Goal: Register for event/course

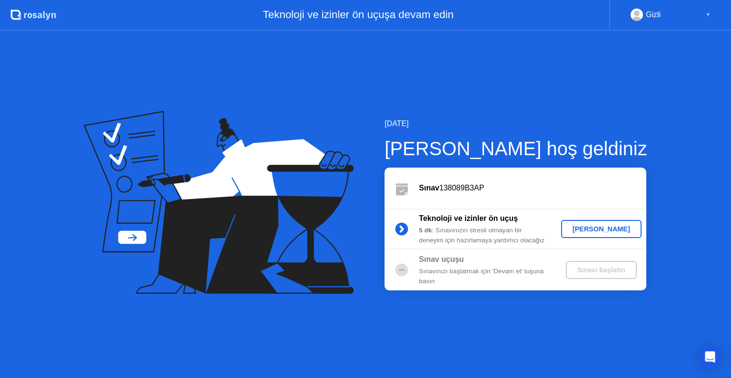
click at [596, 225] on div "[PERSON_NAME]" at bounding box center [601, 229] width 73 height 8
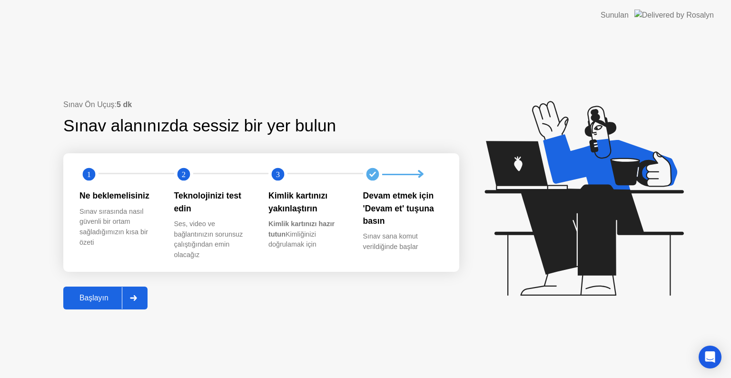
click at [107, 301] on div "Başlayın" at bounding box center [94, 298] width 56 height 9
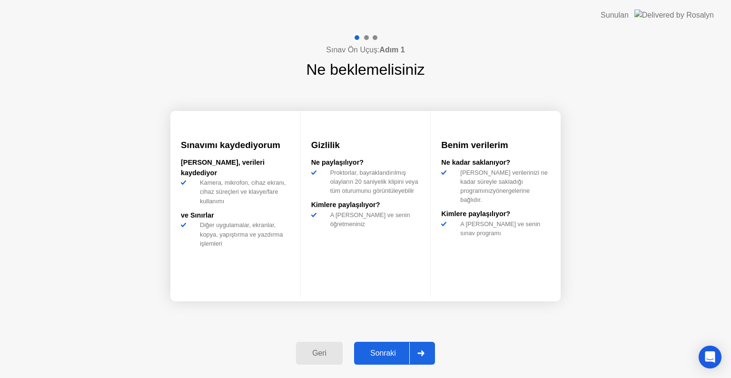
click at [379, 351] on div "Sonraki" at bounding box center [383, 353] width 52 height 9
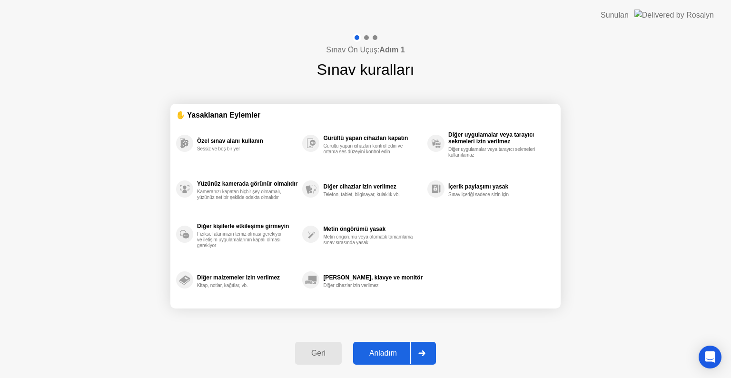
click at [379, 351] on div "Anladım" at bounding box center [383, 353] width 54 height 9
select select "**********"
select select "*******"
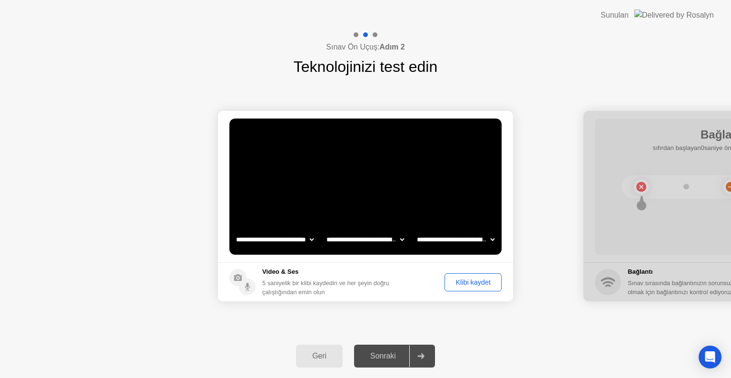
click at [387, 359] on div "Sonraki" at bounding box center [383, 356] width 52 height 9
click at [469, 280] on div "Klibi kaydet" at bounding box center [473, 283] width 50 height 8
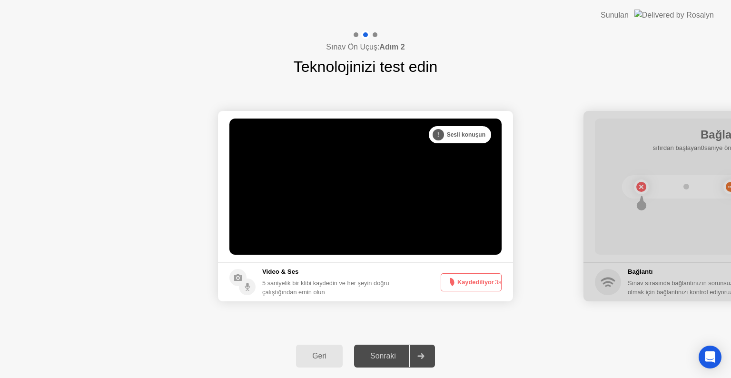
click at [469, 280] on button "Kaydediliyor 3s" at bounding box center [471, 282] width 61 height 18
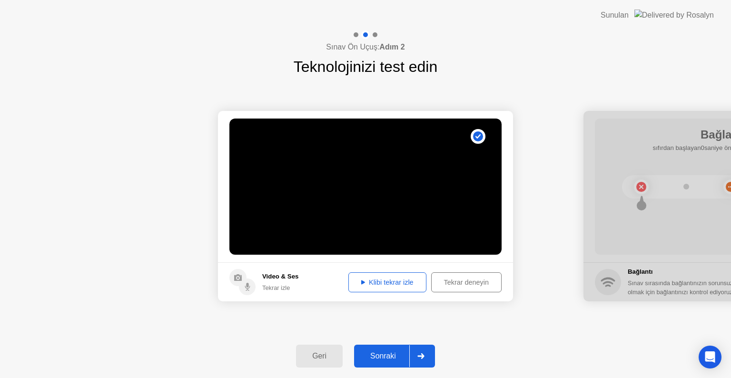
click at [417, 287] on button "Klibi tekrar izle" at bounding box center [388, 282] width 78 height 20
click at [390, 362] on button "Sonraki" at bounding box center [394, 356] width 81 height 23
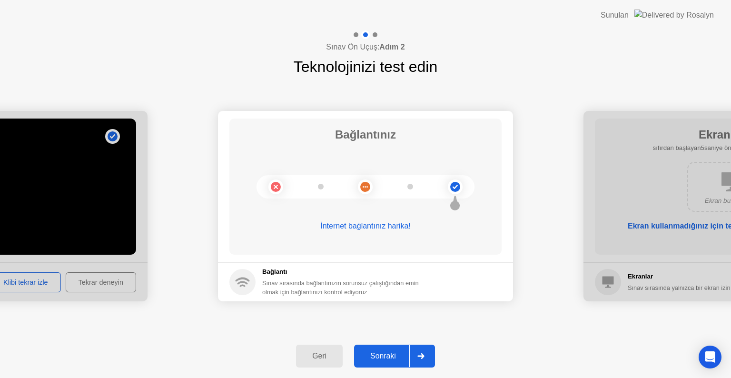
click at [390, 362] on button "Sonraki" at bounding box center [394, 356] width 81 height 23
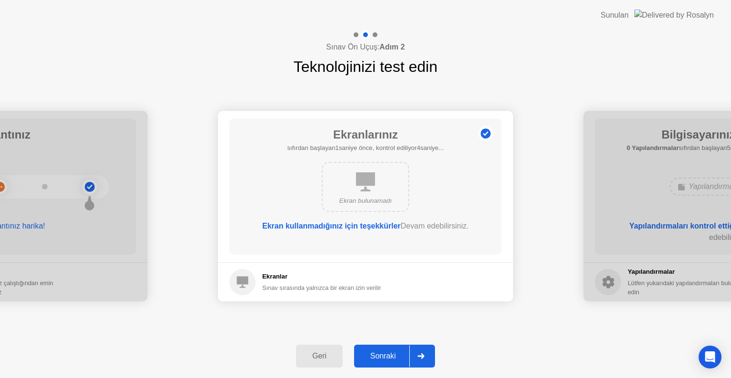
click at [388, 359] on div "Sonraki" at bounding box center [383, 356] width 52 height 9
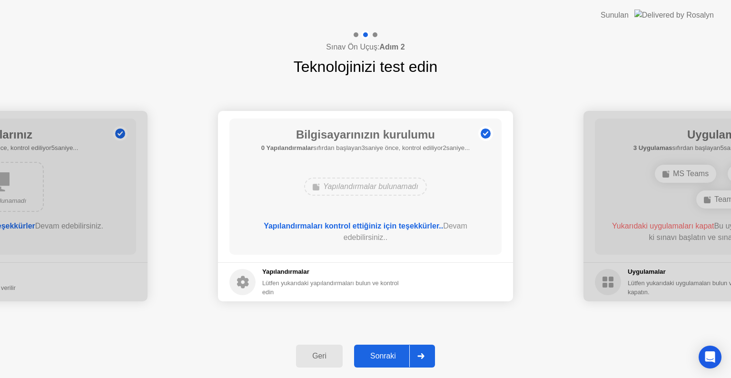
click at [388, 359] on div "Sonraki" at bounding box center [383, 356] width 52 height 9
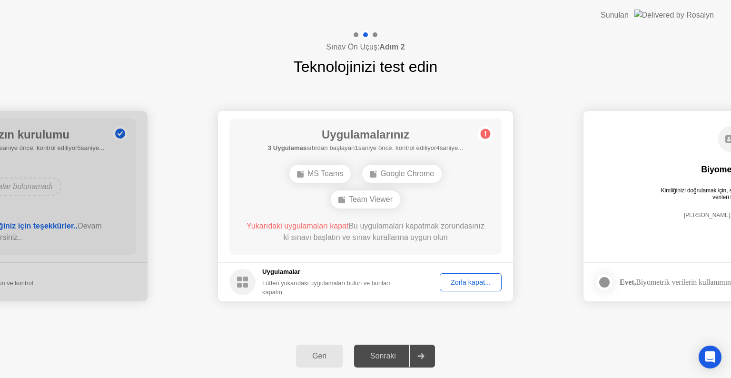
click at [467, 275] on button "Zorla kapat..." at bounding box center [471, 282] width 62 height 18
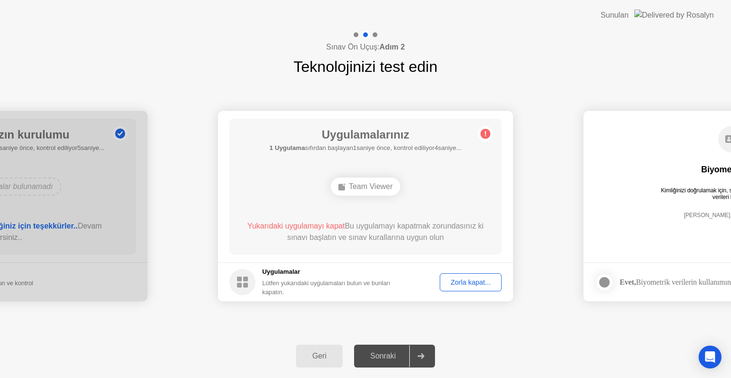
click at [394, 358] on div "Sonraki" at bounding box center [383, 356] width 52 height 9
click at [469, 275] on button "Zorla kapat..." at bounding box center [471, 282] width 62 height 18
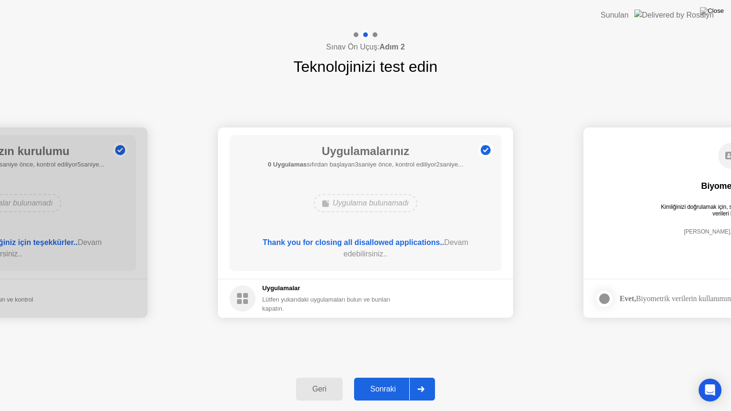
click at [382, 378] on button "Sonraki" at bounding box center [394, 389] width 81 height 23
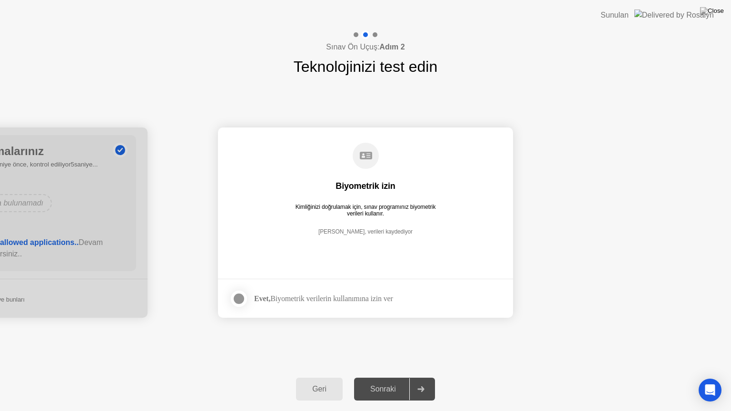
click at [239, 297] on div at bounding box center [238, 298] width 11 height 11
click at [386, 378] on div "Sonraki" at bounding box center [383, 389] width 52 height 9
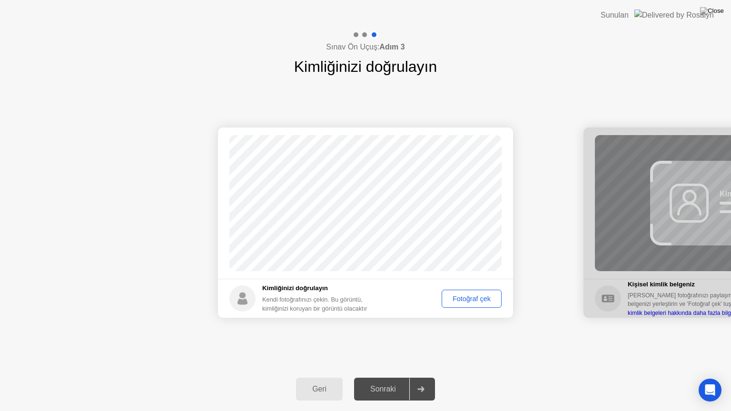
click at [461, 302] on div "Fotoğraf çek" at bounding box center [471, 299] width 53 height 8
click at [398, 378] on button "Sonraki" at bounding box center [394, 389] width 81 height 23
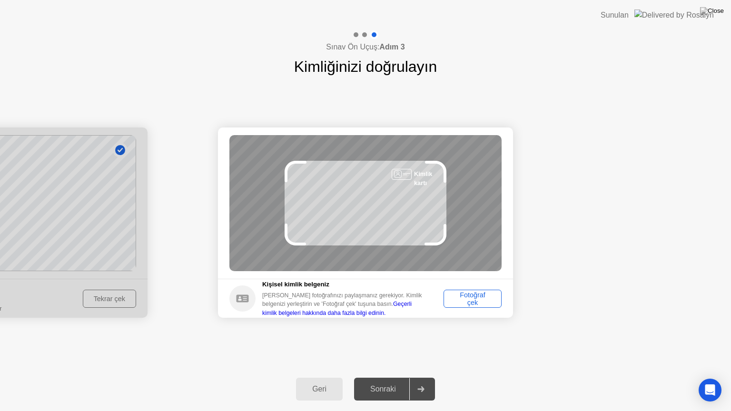
click at [469, 312] on div "Sınav Ön Uçuş: Adım 3 Kimliğinizi doğrulayın Başarılı Fotoğraf doğru Kimliğiniz…" at bounding box center [365, 220] width 731 height 381
click at [469, 304] on div "Fotoğraf çek" at bounding box center [472, 298] width 51 height 15
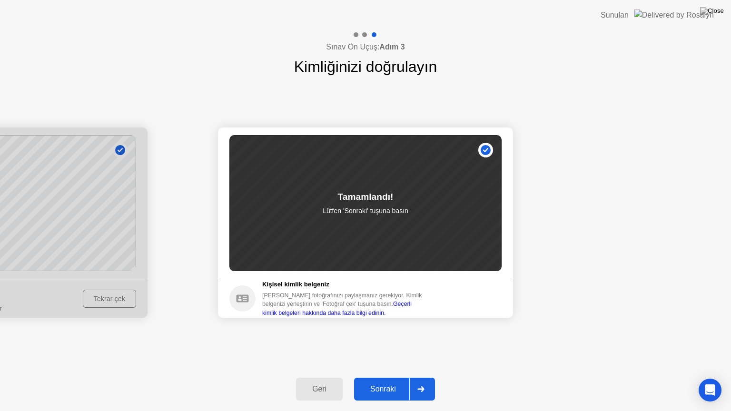
click at [373, 378] on button "Sonraki" at bounding box center [394, 389] width 81 height 23
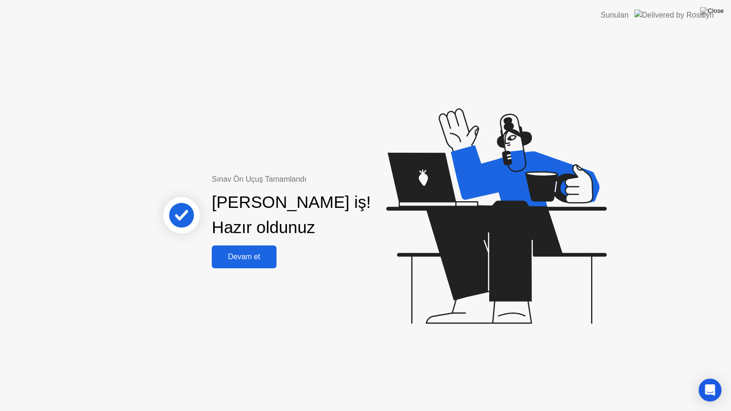
click at [253, 249] on button "Devam et" at bounding box center [244, 257] width 65 height 23
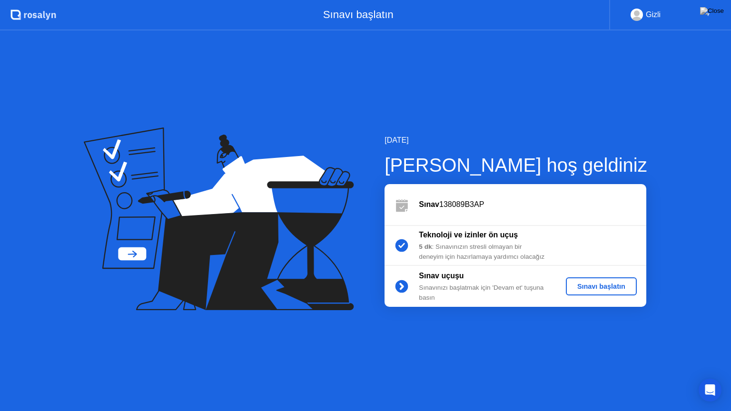
click at [579, 290] on div "Sınavı başlatın" at bounding box center [601, 287] width 63 height 8
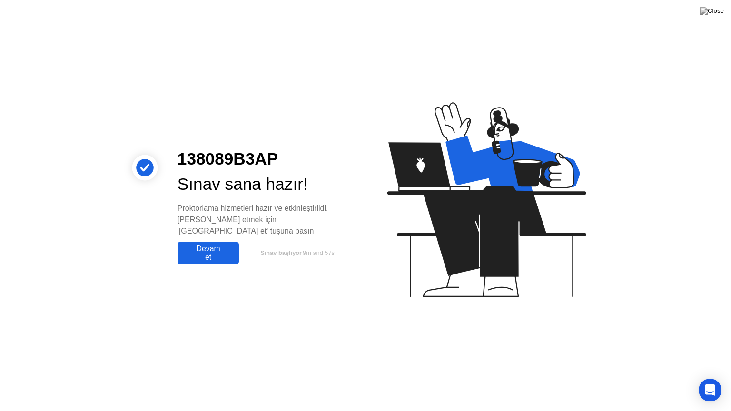
click at [217, 258] on div "Devam et" at bounding box center [208, 253] width 56 height 17
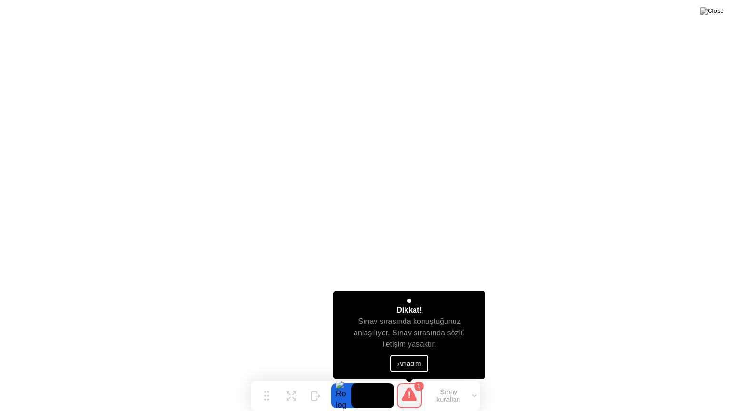
click at [398, 362] on button "Anladım" at bounding box center [409, 363] width 39 height 17
